Goal: Task Accomplishment & Management: Manage account settings

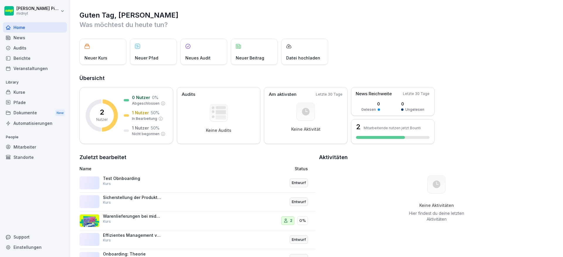
click at [274, 183] on div "Entwurf" at bounding box center [271, 183] width 74 height 14
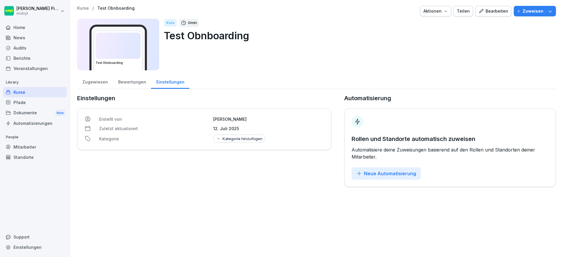
click at [134, 85] on div "Bewertungen" at bounding box center [132, 81] width 38 height 15
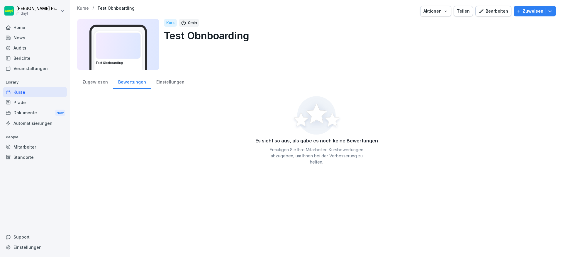
click at [163, 84] on div "Einstellungen" at bounding box center [170, 81] width 38 height 15
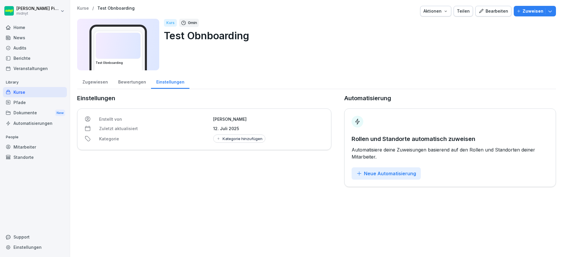
click at [503, 9] on div "Bearbeiten" at bounding box center [494, 11] width 30 height 6
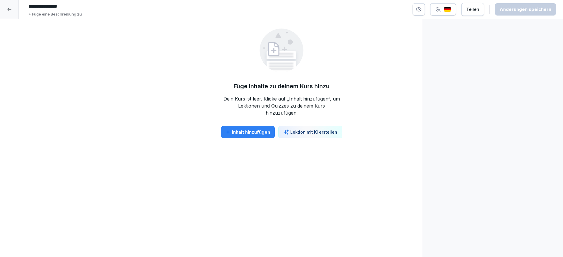
click at [11, 13] on div at bounding box center [9, 9] width 19 height 19
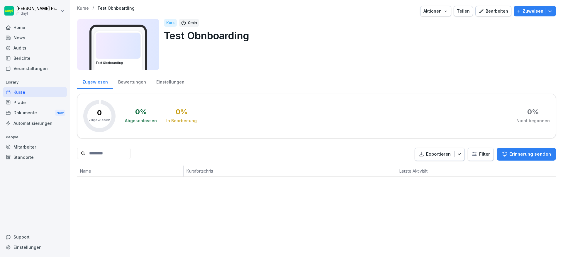
click at [526, 12] on p "Zuweisen" at bounding box center [533, 11] width 21 height 6
drag, startPoint x: 385, startPoint y: 48, endPoint x: 413, endPoint y: 31, distance: 32.8
click at [385, 48] on div "Kurs 0 min Test Obnboarding" at bounding box center [358, 45] width 388 height 52
click at [439, 12] on div "Aktionen" at bounding box center [436, 11] width 25 height 6
drag, startPoint x: 321, startPoint y: 68, endPoint x: 93, endPoint y: 5, distance: 236.5
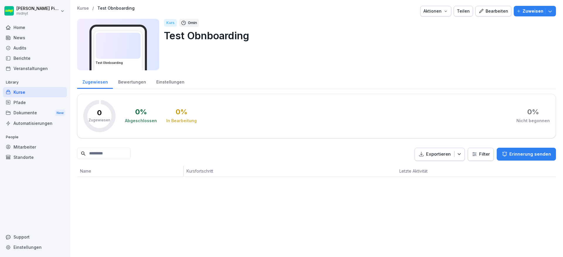
click at [321, 68] on html "[PERSON_NAME] midnyt Home News Audits Berichte Veranstaltungen Library Kurse Pf…" at bounding box center [281, 128] width 563 height 257
click at [438, 10] on div "Aktionen" at bounding box center [436, 11] width 25 height 6
drag, startPoint x: 259, startPoint y: 41, endPoint x: 332, endPoint y: 1, distance: 82.8
click at [259, 41] on html "[PERSON_NAME] midnyt Home News Audits Berichte Veranstaltungen Library Kurse Pf…" at bounding box center [281, 128] width 563 height 257
